Goal: Entertainment & Leisure: Consume media (video, audio)

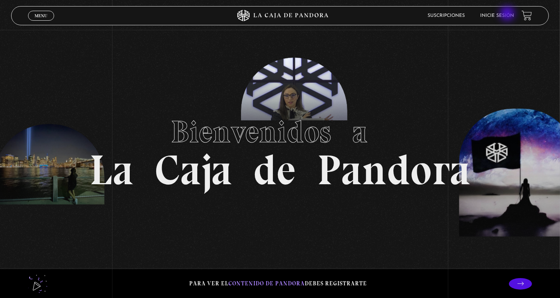
click at [508, 14] on link "Inicie sesión" at bounding box center [497, 15] width 34 height 5
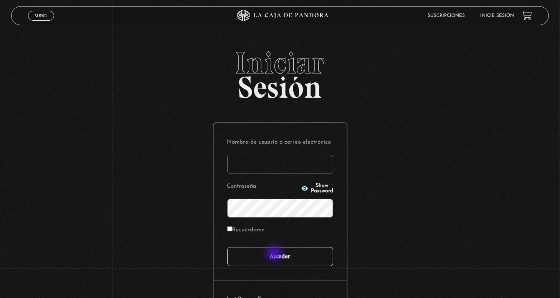
type input "nery"
click at [275, 254] on input "Acceder" at bounding box center [280, 256] width 106 height 19
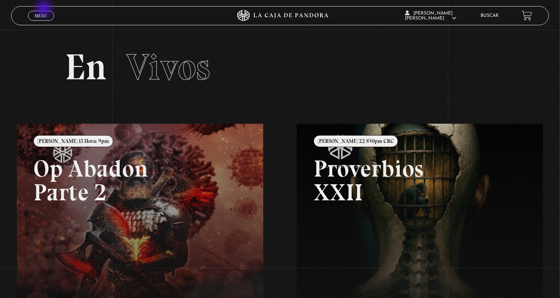
click at [45, 9] on div "Menu Cerrar" at bounding box center [112, 16] width 168 height 18
click at [43, 17] on span "Menu" at bounding box center [41, 15] width 13 height 5
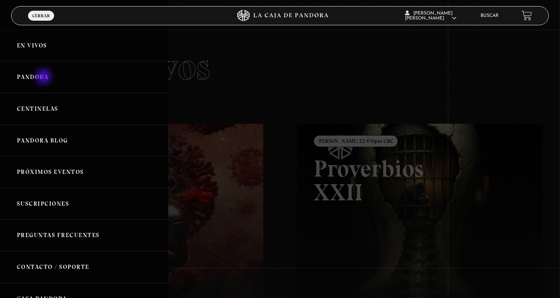
click at [45, 77] on link "Pandora" at bounding box center [84, 77] width 168 height 32
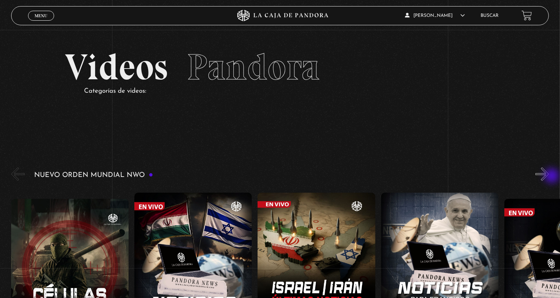
click at [549, 177] on button "»" at bounding box center [541, 174] width 13 height 13
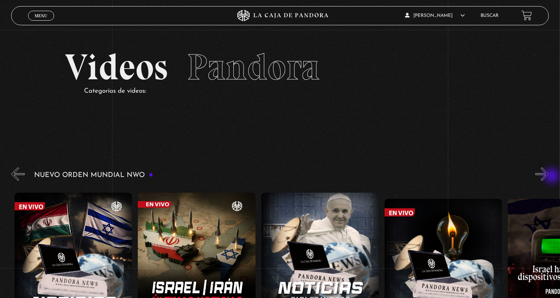
click at [549, 177] on button "»" at bounding box center [541, 174] width 13 height 13
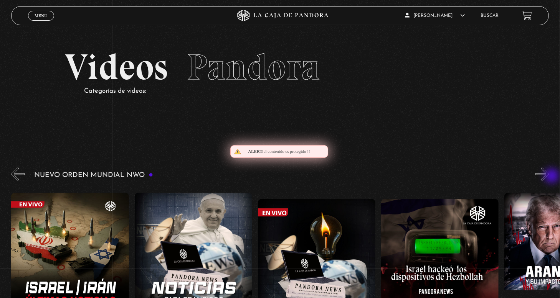
click at [549, 177] on button "»" at bounding box center [541, 174] width 13 height 13
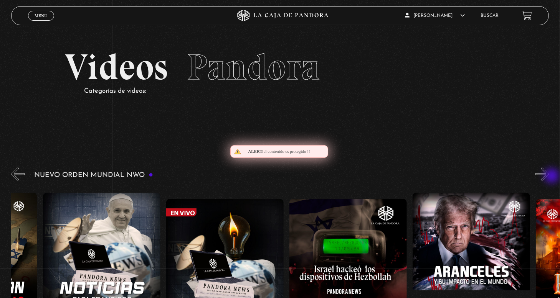
click at [549, 177] on button "»" at bounding box center [541, 174] width 13 height 13
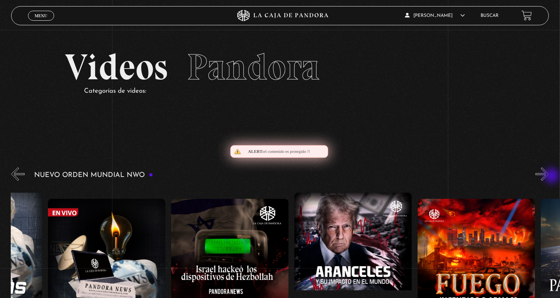
click at [549, 177] on button "»" at bounding box center [541, 174] width 13 height 13
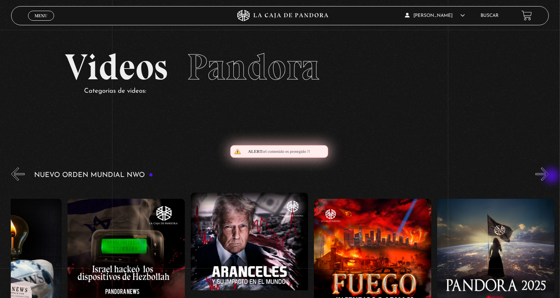
click at [549, 177] on button "»" at bounding box center [541, 174] width 13 height 13
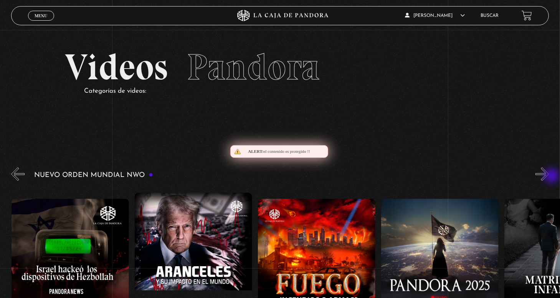
click at [549, 177] on button "»" at bounding box center [541, 174] width 13 height 13
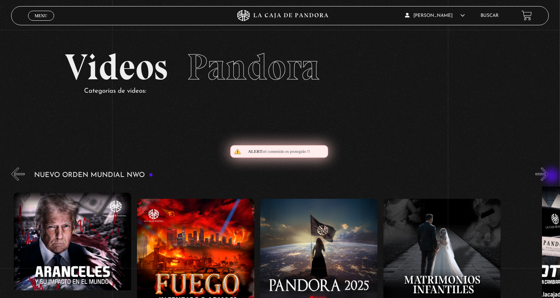
click at [549, 177] on button "»" at bounding box center [541, 174] width 13 height 13
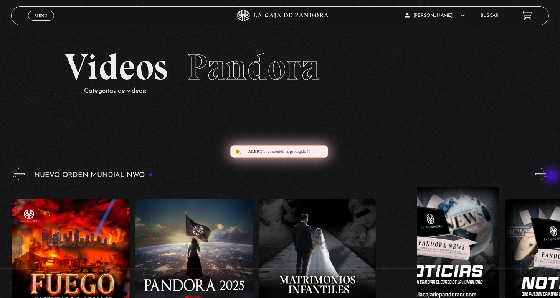
click at [549, 177] on button "»" at bounding box center [541, 174] width 13 height 13
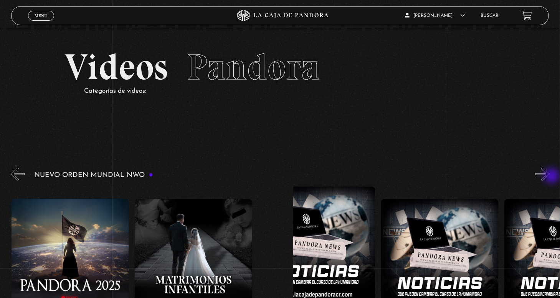
click at [549, 177] on button "»" at bounding box center [541, 174] width 13 height 13
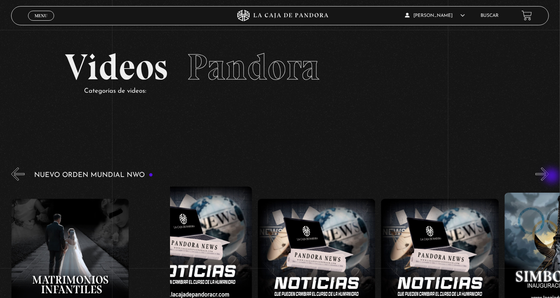
click at [549, 177] on button "»" at bounding box center [541, 174] width 13 height 13
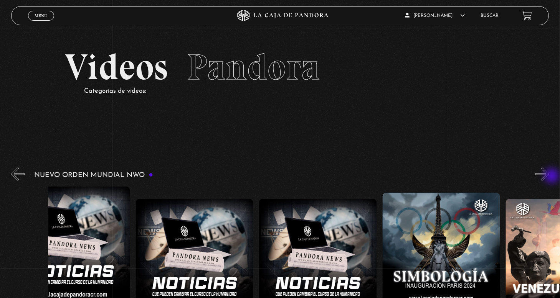
click at [549, 177] on button "»" at bounding box center [541, 174] width 13 height 13
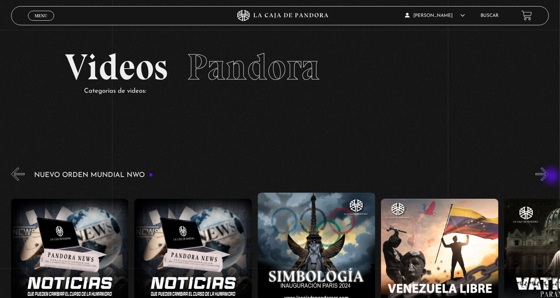
click at [549, 177] on button "»" at bounding box center [541, 174] width 13 height 13
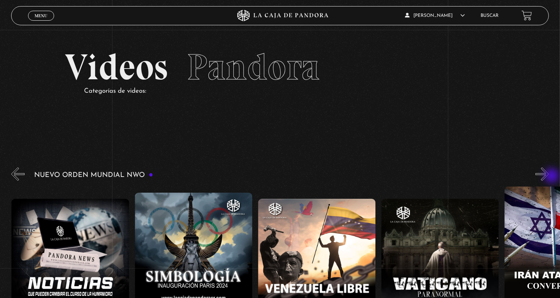
click at [549, 177] on button "»" at bounding box center [541, 174] width 13 height 13
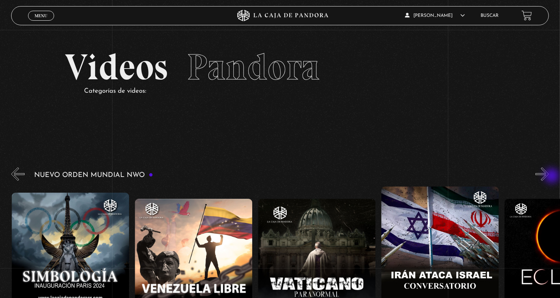
click at [549, 177] on button "»" at bounding box center [541, 174] width 13 height 13
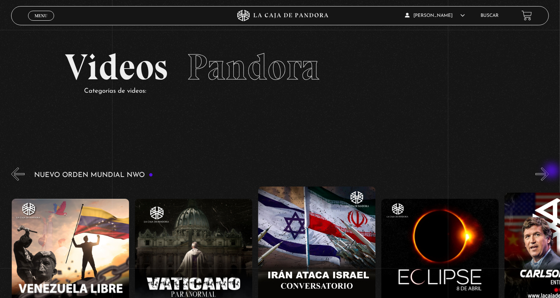
scroll to position [0, 1725]
click at [552, 181] on div "Nuevo Orden Mundial NWO 2023" at bounding box center [285, 265] width 549 height 199
click at [548, 175] on button "»" at bounding box center [541, 174] width 13 height 13
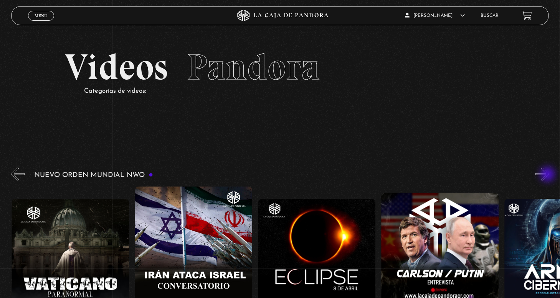
click at [548, 175] on button "»" at bounding box center [541, 174] width 13 height 13
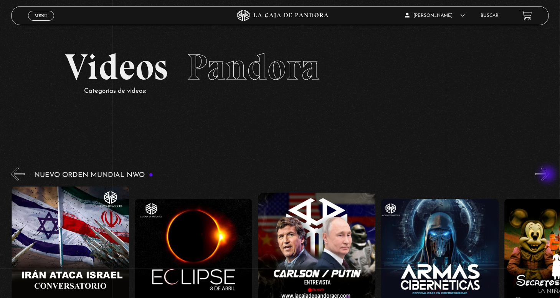
click at [548, 175] on button "»" at bounding box center [541, 174] width 13 height 13
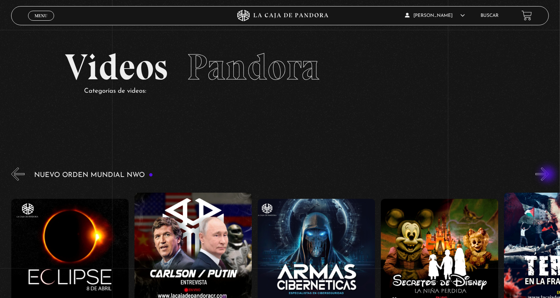
click at [548, 175] on button "»" at bounding box center [541, 174] width 13 height 13
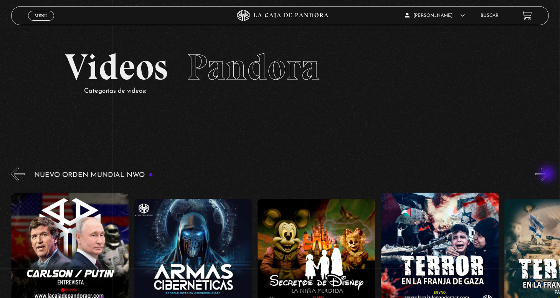
click at [548, 175] on button "»" at bounding box center [541, 174] width 13 height 13
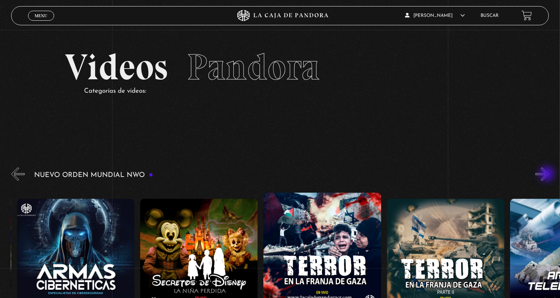
click at [547, 175] on button "»" at bounding box center [541, 174] width 13 height 13
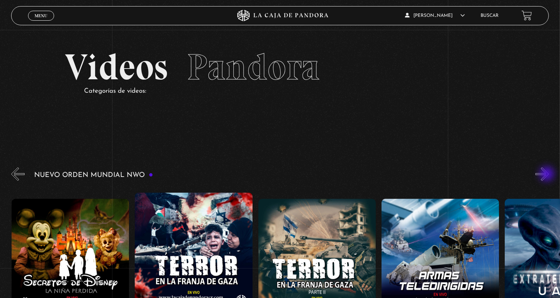
click at [547, 175] on button "»" at bounding box center [541, 174] width 13 height 13
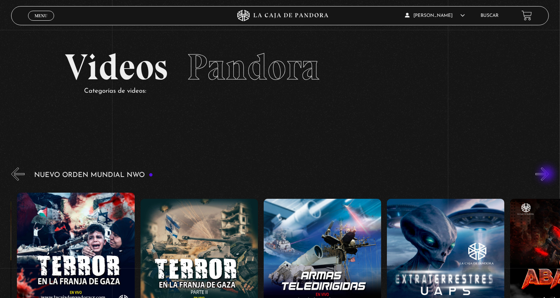
click at [547, 175] on button "»" at bounding box center [541, 174] width 13 height 13
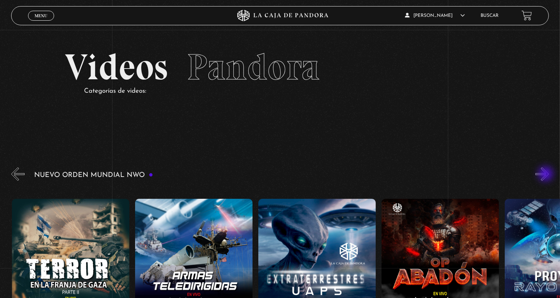
click at [546, 175] on button "»" at bounding box center [541, 174] width 13 height 13
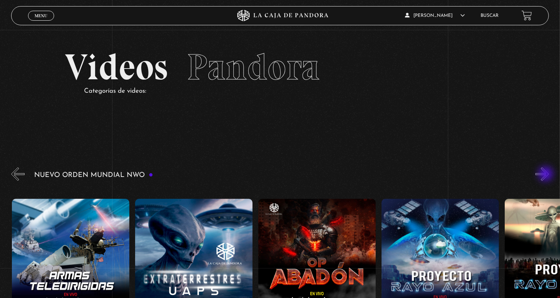
click at [546, 175] on button "»" at bounding box center [541, 174] width 13 height 13
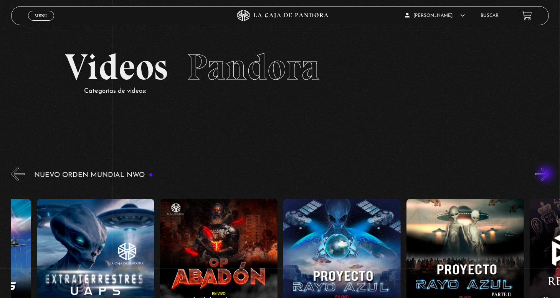
click at [546, 175] on button "»" at bounding box center [541, 174] width 13 height 13
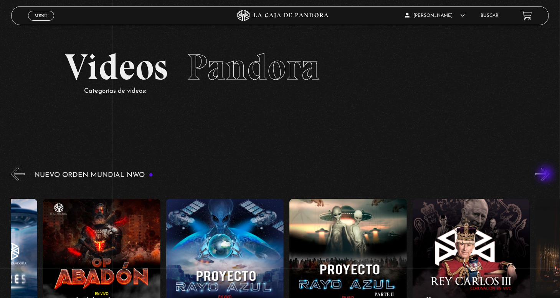
click at [546, 175] on button "»" at bounding box center [541, 174] width 13 height 13
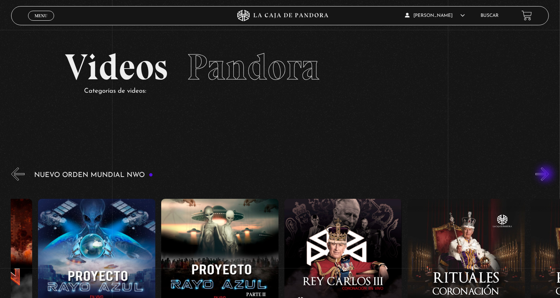
click at [546, 175] on button "»" at bounding box center [541, 174] width 13 height 13
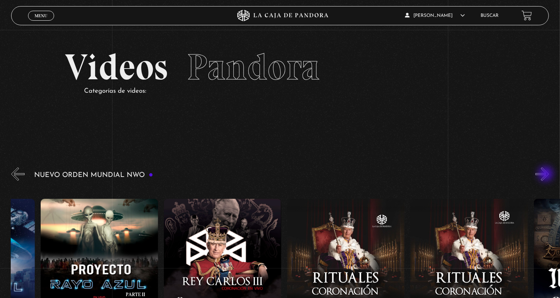
click at [546, 175] on button "»" at bounding box center [541, 174] width 13 height 13
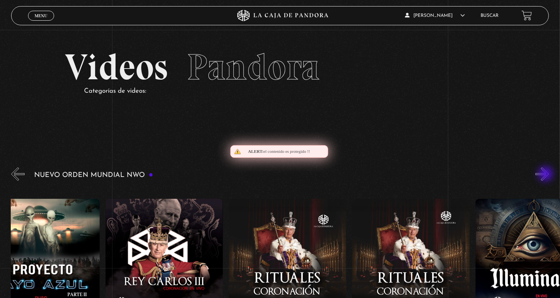
click at [546, 175] on button "»" at bounding box center [541, 174] width 13 height 13
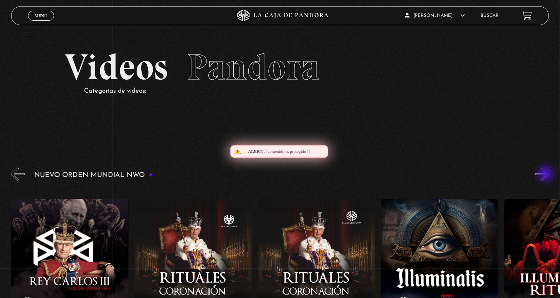
click at [546, 175] on button "»" at bounding box center [541, 174] width 13 height 13
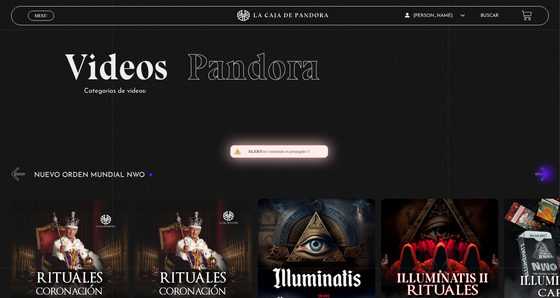
click at [546, 175] on button "»" at bounding box center [541, 174] width 13 height 13
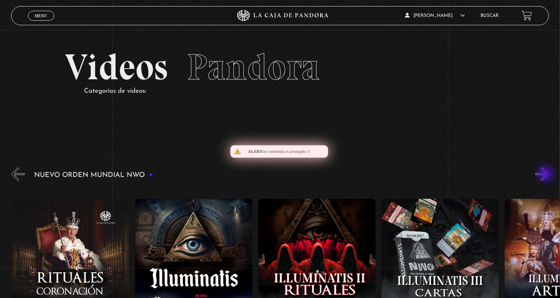
click at [546, 175] on button "»" at bounding box center [541, 174] width 13 height 13
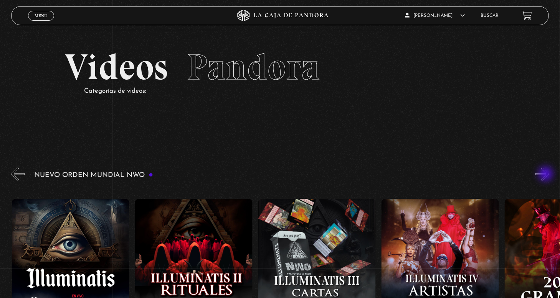
click at [546, 175] on button "»" at bounding box center [541, 174] width 13 height 13
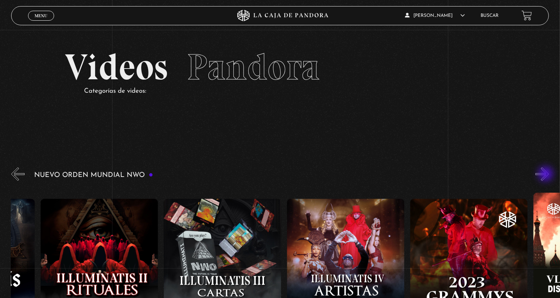
click at [546, 175] on button "»" at bounding box center [541, 174] width 13 height 13
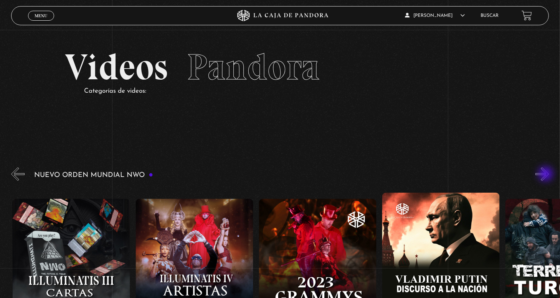
click at [546, 175] on button "»" at bounding box center [541, 174] width 13 height 13
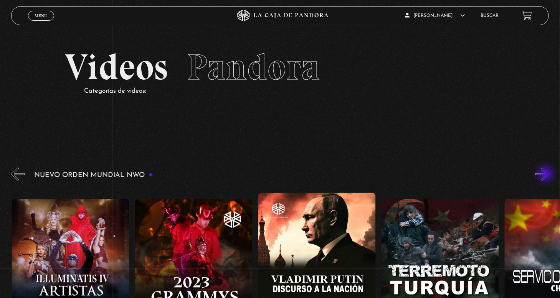
click at [546, 175] on button "»" at bounding box center [541, 174] width 13 height 13
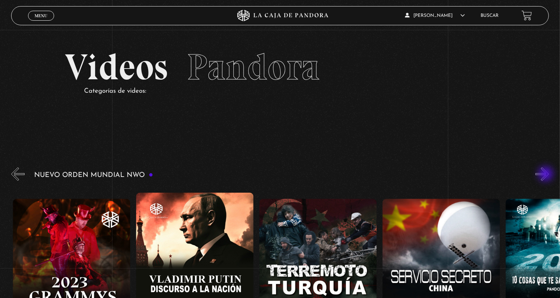
click at [546, 175] on button "»" at bounding box center [541, 174] width 13 height 13
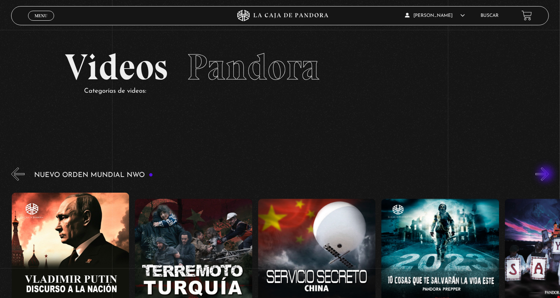
click at [546, 175] on button "»" at bounding box center [541, 174] width 13 height 13
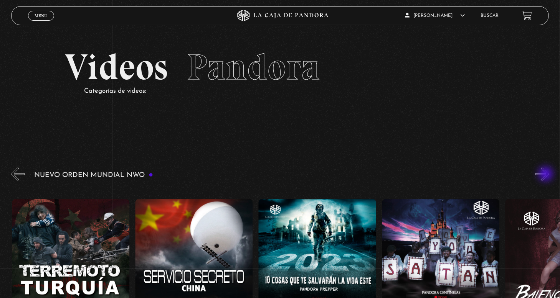
click at [546, 175] on button "»" at bounding box center [541, 174] width 13 height 13
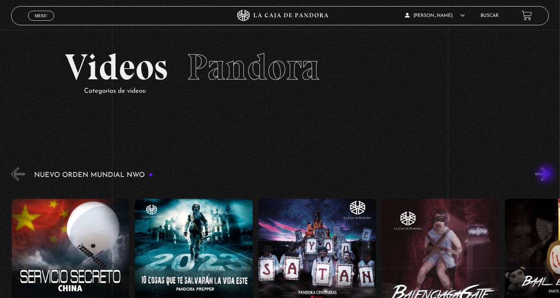
click at [546, 175] on button "»" at bounding box center [541, 174] width 13 height 13
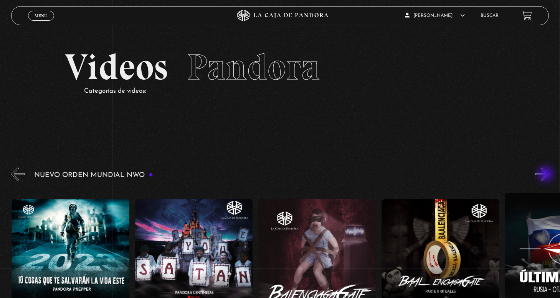
scroll to position [0, 4805]
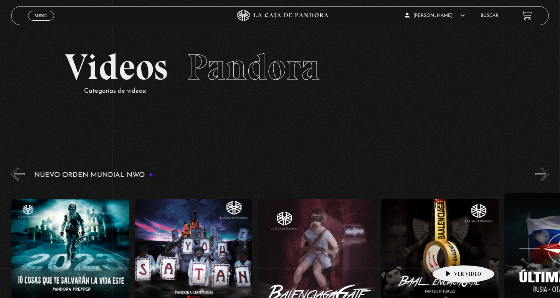
click at [451, 254] on figure at bounding box center [439, 268] width 117 height 138
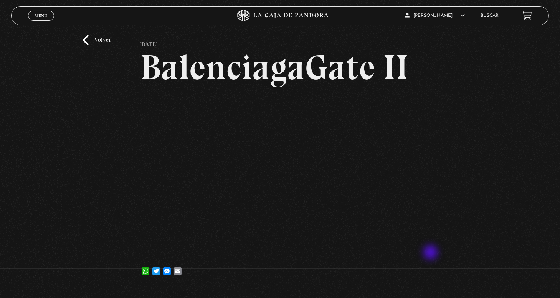
scroll to position [38, 0]
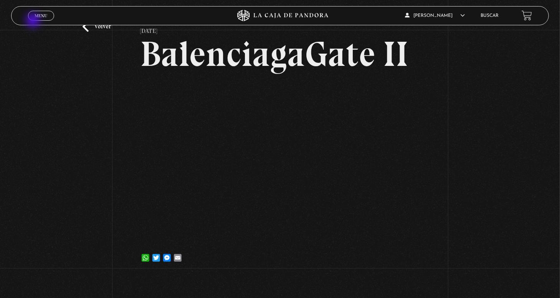
click at [34, 21] on div "Menu Cerrar" at bounding box center [112, 16] width 168 height 18
click at [37, 14] on span "Menu" at bounding box center [41, 15] width 13 height 5
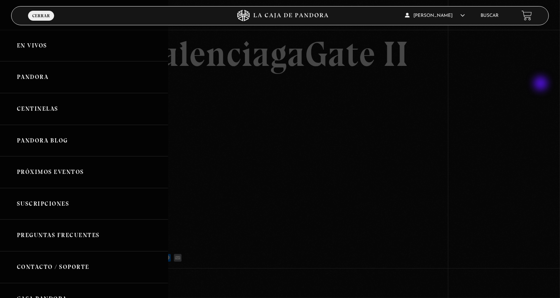
click at [541, 84] on div at bounding box center [280, 149] width 560 height 298
